Goal: Task Accomplishment & Management: Manage account settings

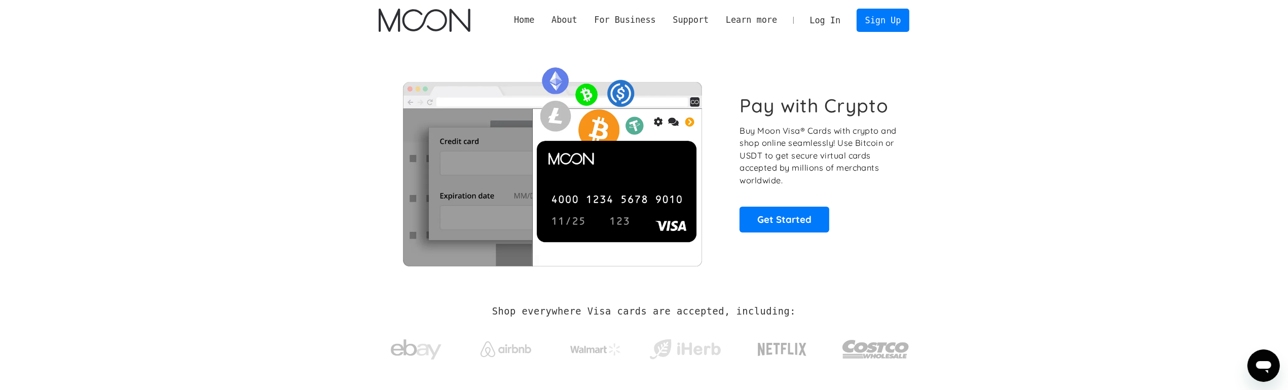
click at [833, 22] on link "Log In" at bounding box center [825, 20] width 48 height 22
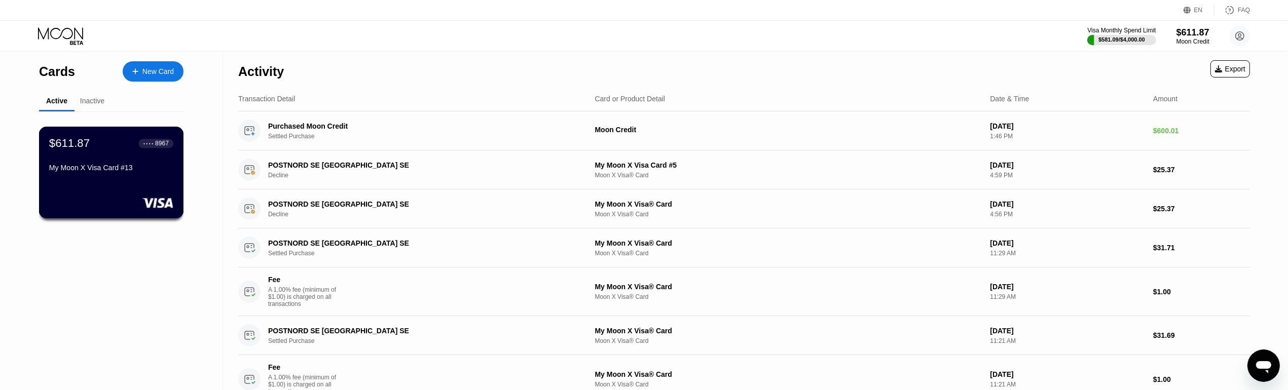
click at [83, 192] on div "$611.87 ● ● ● ● 8967 My Moon X Visa Card #13" at bounding box center [111, 173] width 145 height 92
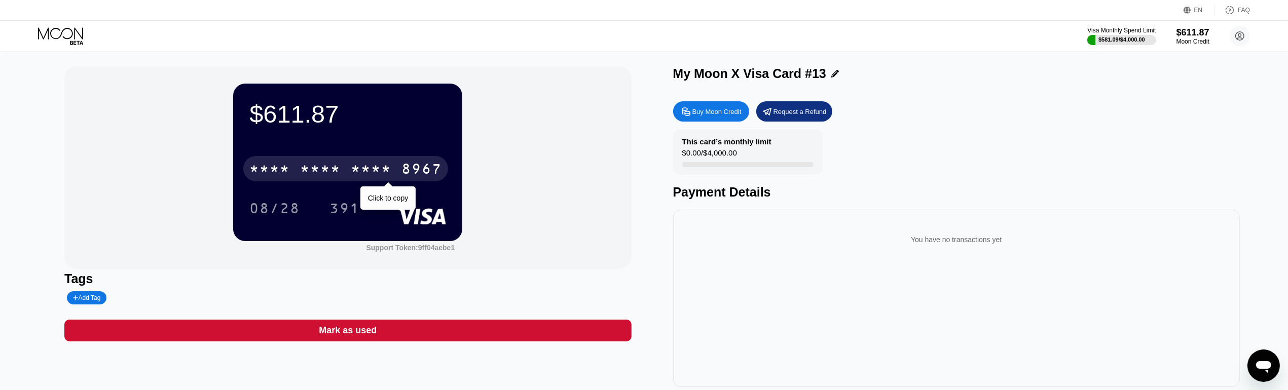
click at [404, 175] on div "8967" at bounding box center [421, 170] width 41 height 16
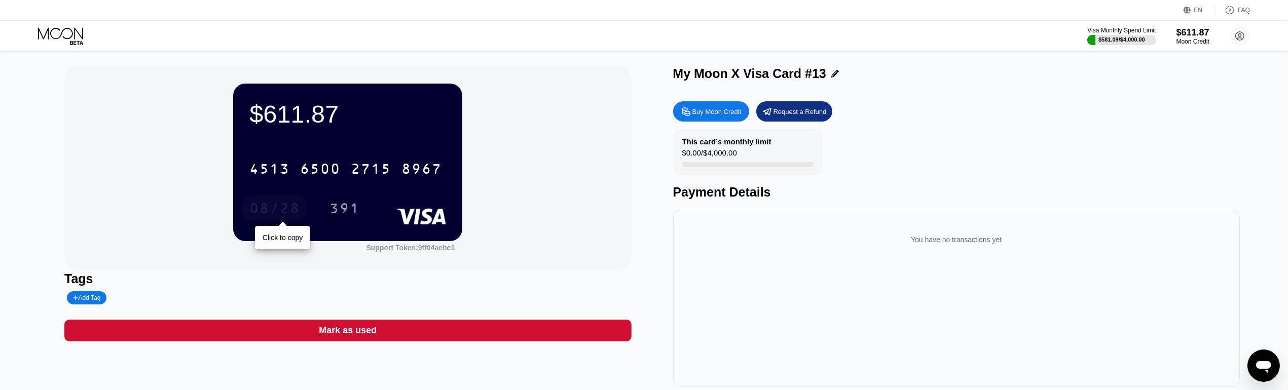
click at [277, 215] on div "08/28" at bounding box center [274, 210] width 51 height 16
drag, startPoint x: 357, startPoint y: 208, endPoint x: 455, endPoint y: 115, distance: 135.5
click at [357, 208] on div "391" at bounding box center [344, 210] width 30 height 16
